Goal: Information Seeking & Learning: Understand process/instructions

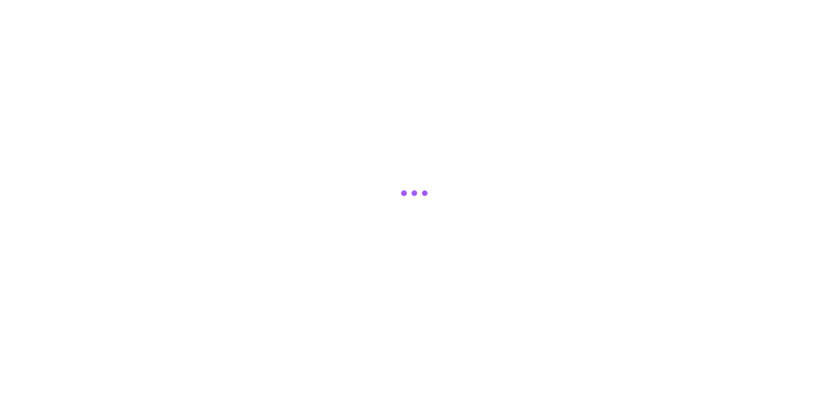
click at [423, 192] on div at bounding box center [413, 197] width 32 height 43
click at [417, 194] on div at bounding box center [413, 197] width 32 height 43
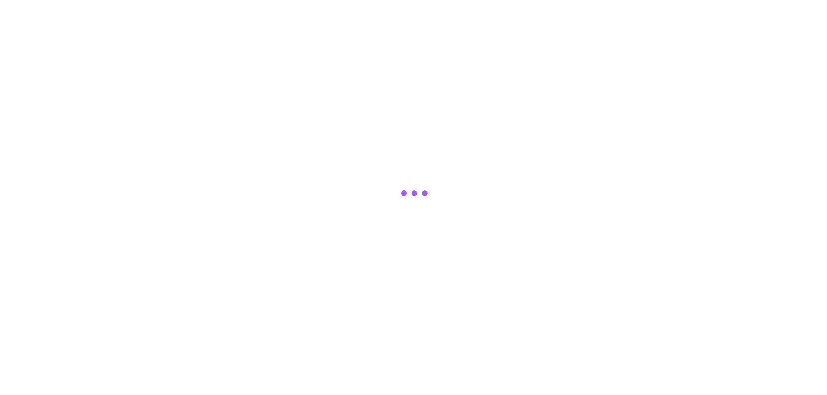
click at [407, 194] on div at bounding box center [404, 193] width 6 height 6
click at [416, 194] on div at bounding box center [413, 197] width 32 height 43
drag, startPoint x: 411, startPoint y: 196, endPoint x: 424, endPoint y: 191, distance: 13.7
click at [410, 196] on div at bounding box center [413, 197] width 32 height 43
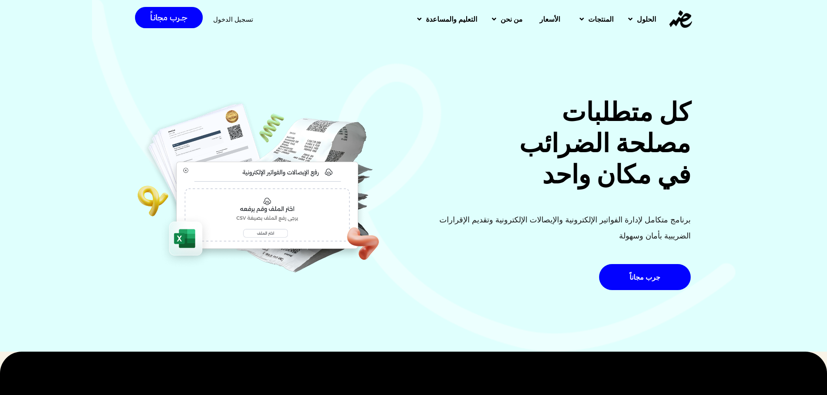
click at [698, 118] on div "كل متطلبات مصلحة الضرائب في مكان واحد برنامج متكامل لإدارة الفواتير الإلكترونية…" at bounding box center [413, 175] width 827 height 353
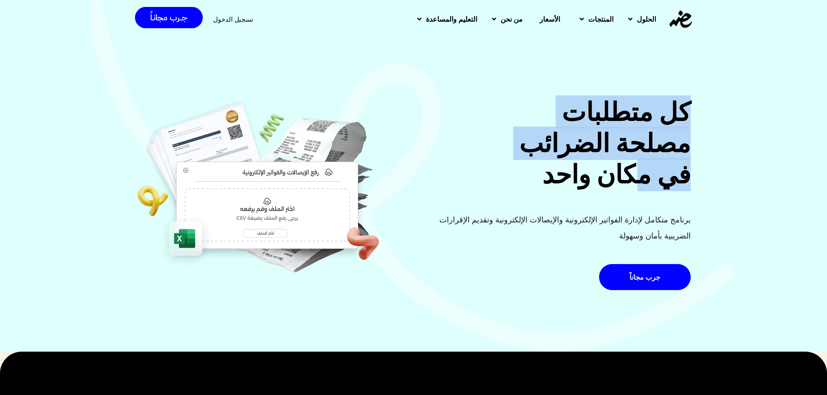
drag, startPoint x: 697, startPoint y: 119, endPoint x: 650, endPoint y: 172, distance: 70.7
click at [654, 178] on div "كل متطلبات مصلحة الضرائب في مكان واحد برنامج متكامل لإدارة الفواتير الإلكترونية…" at bounding box center [413, 175] width 827 height 353
click at [631, 133] on h2 "كل متطلبات مصلحة الضرائب في مكان واحد" at bounding box center [555, 144] width 272 height 94
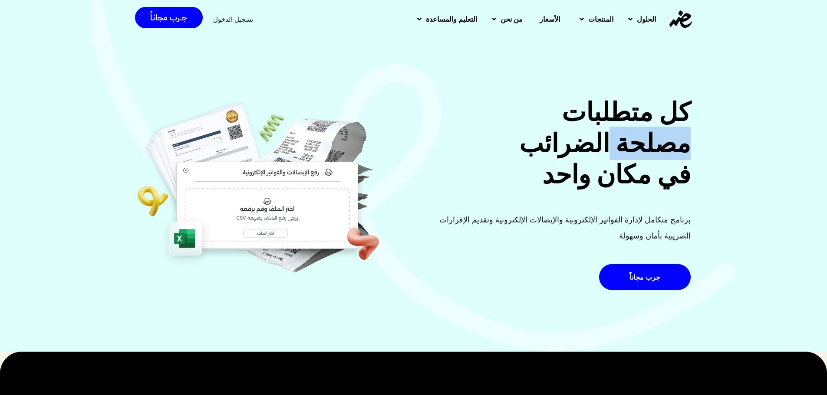
click at [631, 133] on h2 "كل متطلبات مصلحة الضرائب في مكان واحد" at bounding box center [555, 144] width 272 height 94
drag, startPoint x: 630, startPoint y: 133, endPoint x: 627, endPoint y: 137, distance: 5.8
click at [630, 133] on h2 "كل متطلبات مصلحة الضرائب في مكان واحد" at bounding box center [555, 144] width 272 height 94
click at [617, 158] on h2 "كل متطلبات مصلحة الضرائب في مكان واحد" at bounding box center [555, 144] width 272 height 94
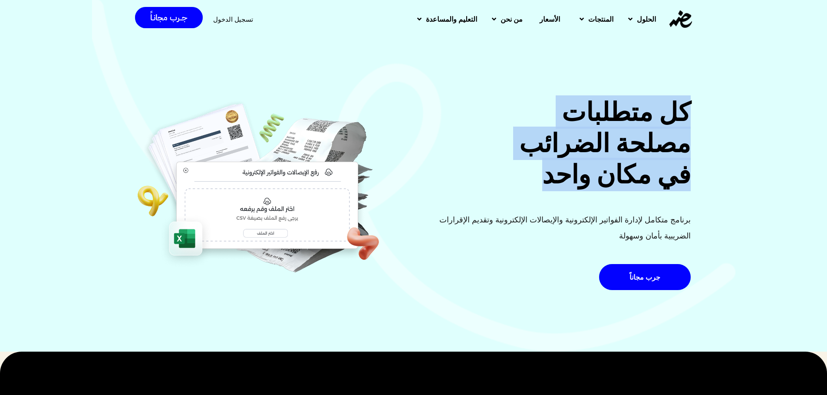
drag, startPoint x: 617, startPoint y: 158, endPoint x: 650, endPoint y: 110, distance: 58.4
click at [650, 110] on h2 "كل متطلبات مصلحة الضرائب في مكان واحد" at bounding box center [555, 144] width 272 height 94
drag, startPoint x: 693, startPoint y: 104, endPoint x: 558, endPoint y: 167, distance: 148.9
click at [558, 167] on div "كل متطلبات مصلحة الضرائب في مكان واحد برنامج متكامل لإدارة الفواتير الإلكترونية…" at bounding box center [555, 196] width 282 height 199
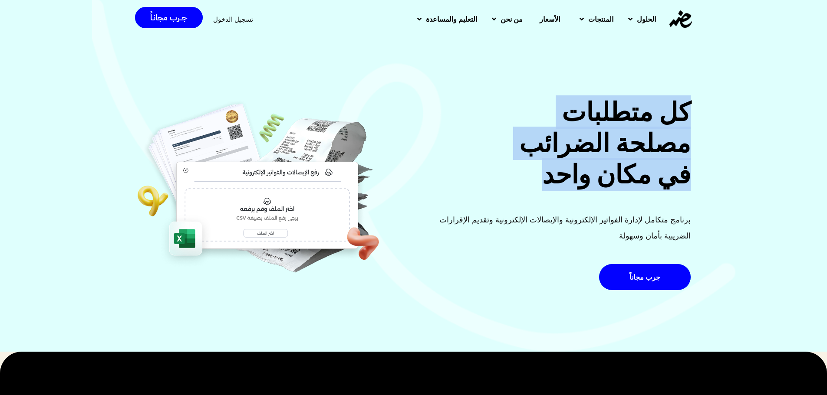
click at [558, 167] on h2 "كل متطلبات مصلحة الضرائب في مكان واحد" at bounding box center [555, 144] width 272 height 94
drag, startPoint x: 557, startPoint y: 167, endPoint x: 697, endPoint y: 102, distance: 154.3
click at [697, 102] on div "كل متطلبات مصلحة الضرائب في مكان واحد برنامج متكامل لإدارة الفواتير الإلكترونية…" at bounding box center [413, 175] width 827 height 353
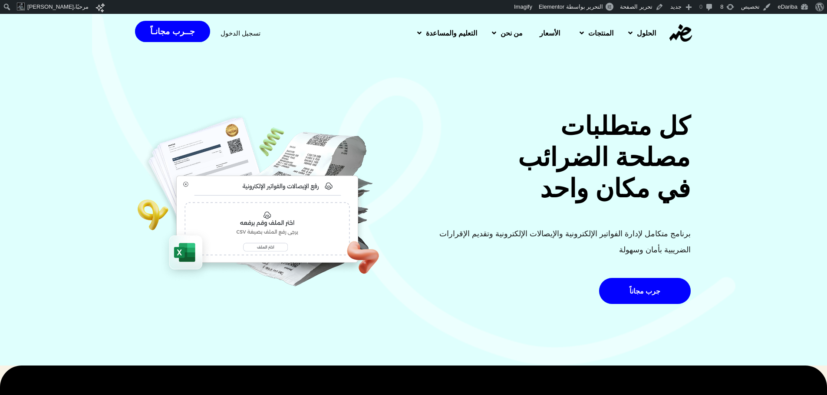
scroll to position [14, 0]
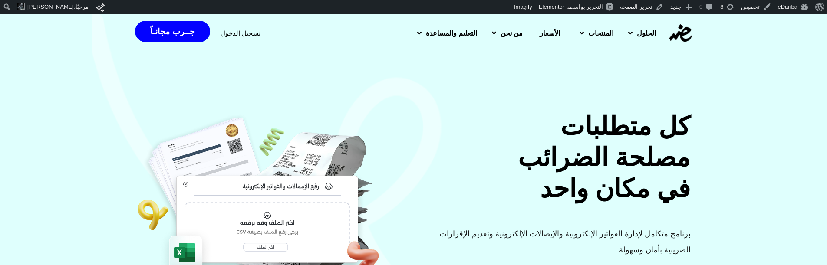
click at [588, 151] on h2 "كل متطلبات مصلحة الضرائب في مكان واحد" at bounding box center [555, 158] width 272 height 94
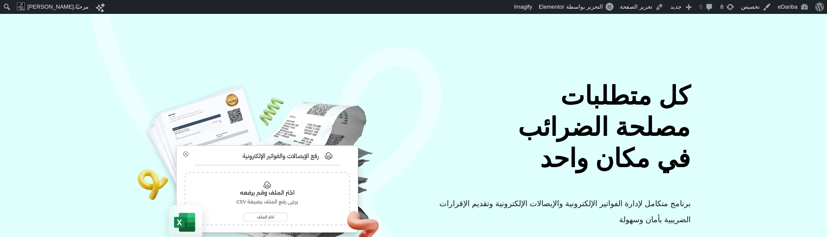
scroll to position [43, 0]
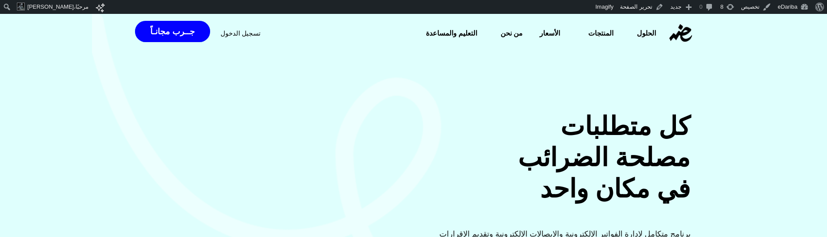
scroll to position [87, 0]
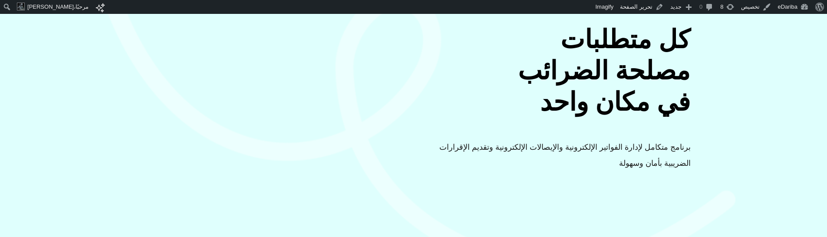
click at [125, 167] on div "كل متطلبات مصلحة الضرائب في مكان واحد برنامج متكامل لإدارة الفواتير الإلكترونية…" at bounding box center [413, 102] width 827 height 353
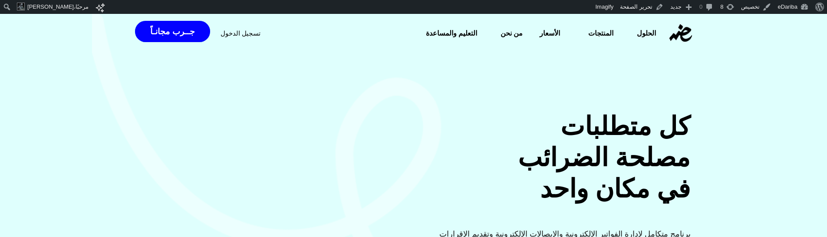
scroll to position [0, 0]
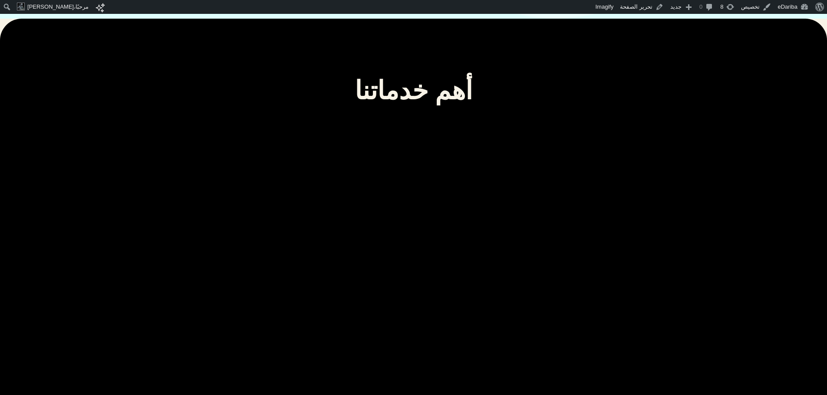
drag, startPoint x: 0, startPoint y: 0, endPoint x: 424, endPoint y: 133, distance: 444.6
click at [424, 133] on div "أهم خدماتنا برنامج الإيصالات الإلكترونية. إنشاء وإرسال الإيصالات الإلكترونية بس…" at bounding box center [413, 249] width 564 height 460
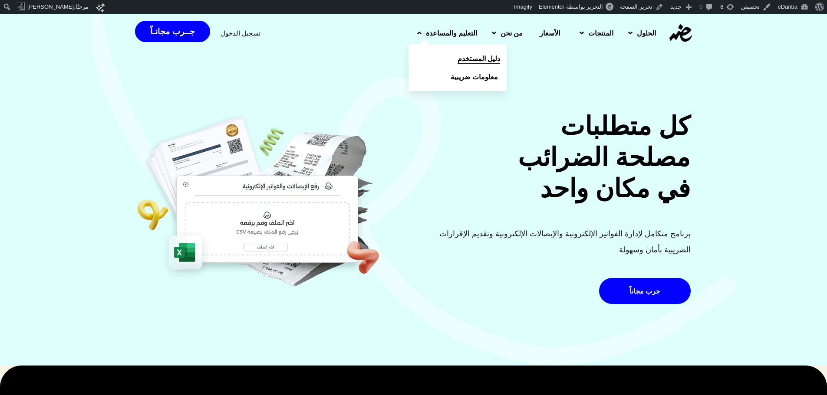
click at [457, 60] on span "دليل المستخدم" at bounding box center [478, 58] width 43 height 10
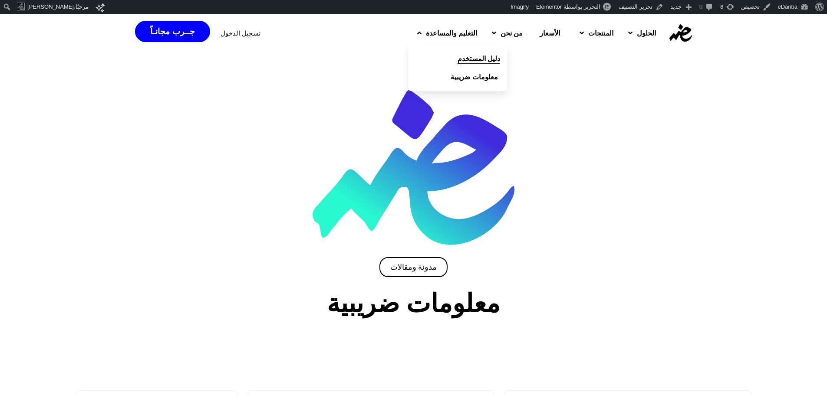
click at [457, 59] on span "دليل المستخدم" at bounding box center [478, 58] width 43 height 10
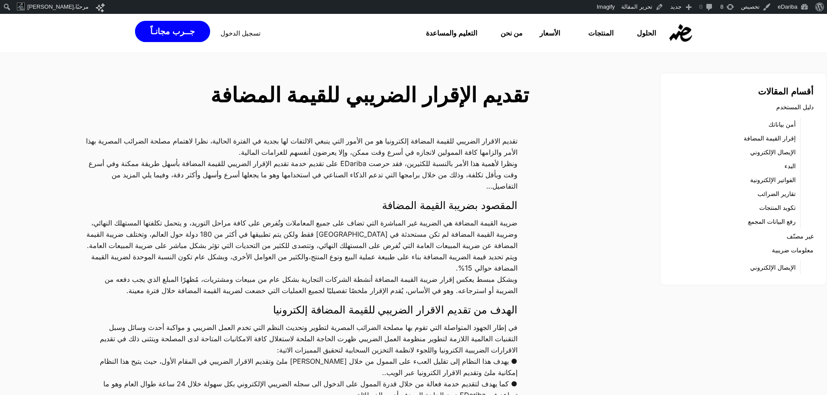
click at [384, 267] on div "تقديم الاقرار الضريبي للقيمة المضافة إلكترونيا هو من الأمور التي ينبغي الالتفات…" at bounding box center [312, 333] width 454 height 396
click at [395, 179] on p "تقديم الاقرار الضريبي للقيمة المضافة إلكترونيا هو من الأمور التي ينبغي الالتفات…" at bounding box center [301, 163] width 432 height 56
drag, startPoint x: 382, startPoint y: 205, endPoint x: 527, endPoint y: 87, distance: 186.9
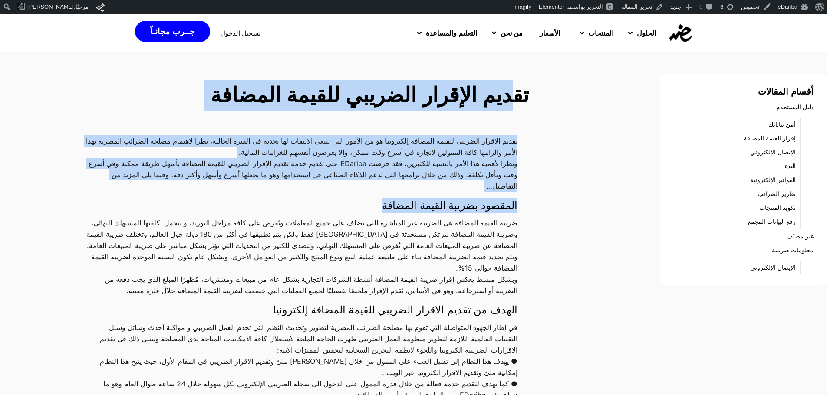
click at [515, 98] on h2 "تقديم الإقرار الضريبي للقيمة المضافة" at bounding box center [311, 95] width 433 height 31
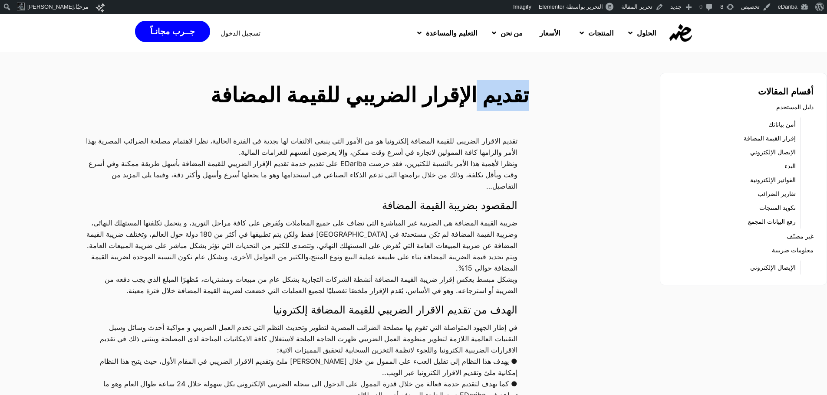
click at [515, 98] on h2 "تقديم الإقرار الضريبي للقيمة المضافة" at bounding box center [311, 95] width 433 height 31
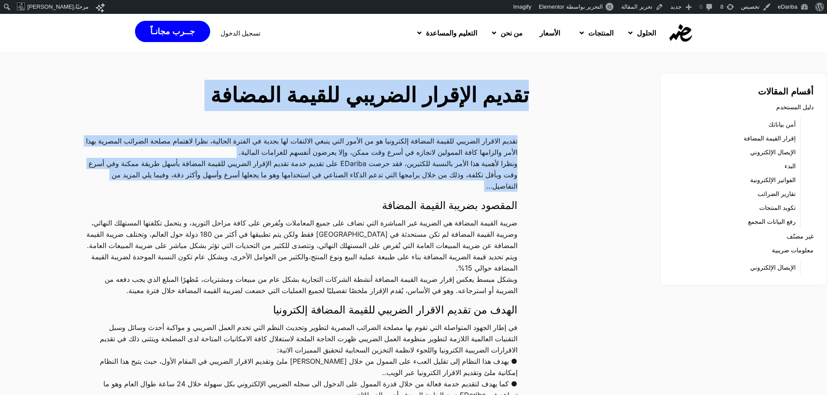
drag, startPoint x: 515, startPoint y: 98, endPoint x: 455, endPoint y: 181, distance: 102.9
